Goal: Find specific page/section: Find specific page/section

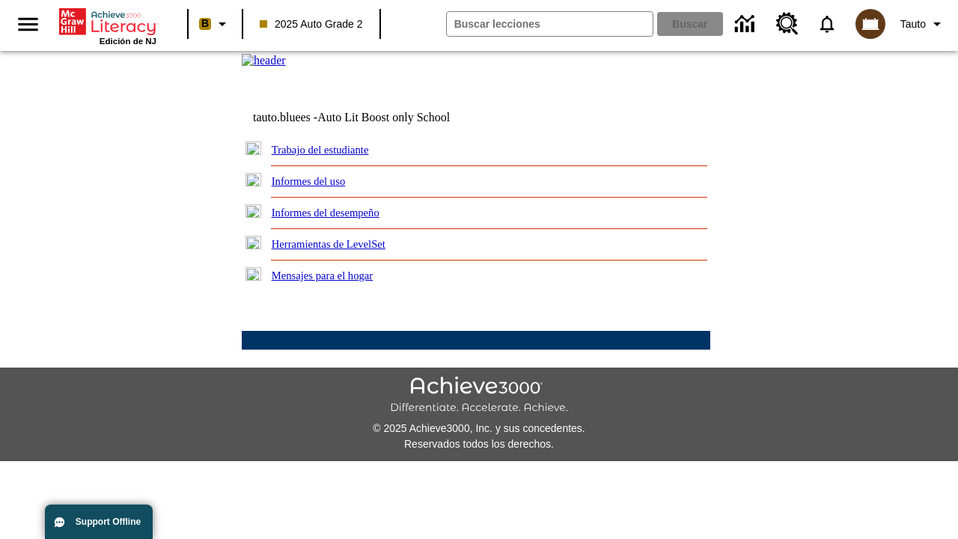
click at [337, 156] on link "Trabajo del estudiante" at bounding box center [320, 150] width 97 height 12
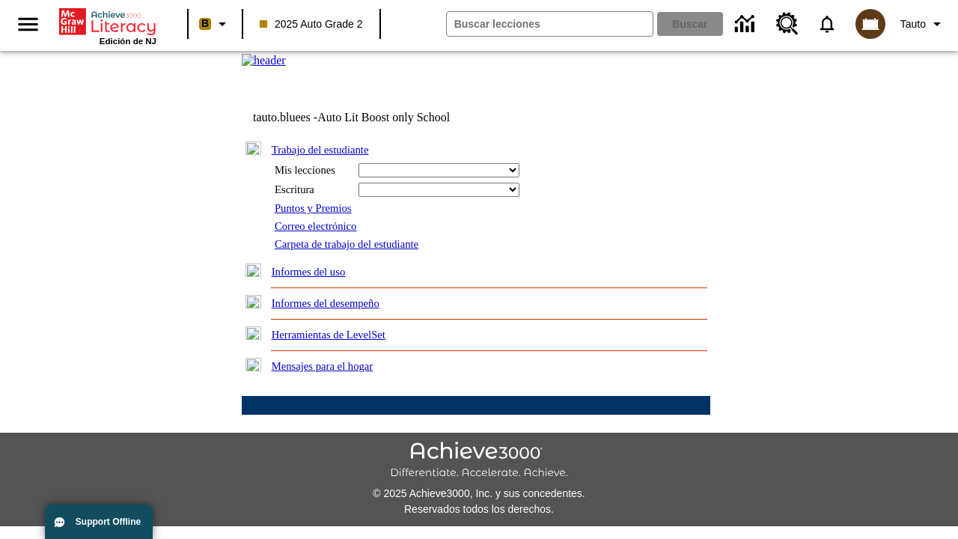
select select "/options/reports/?report_id=24&atype=14&section=2"
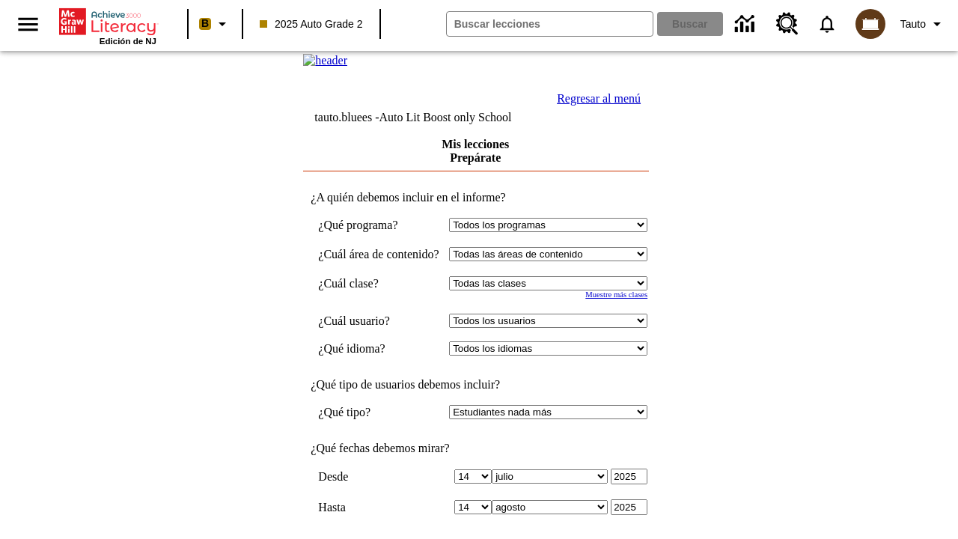
scroll to position [391, 0]
